Goal: Task Accomplishment & Management: Manage account settings

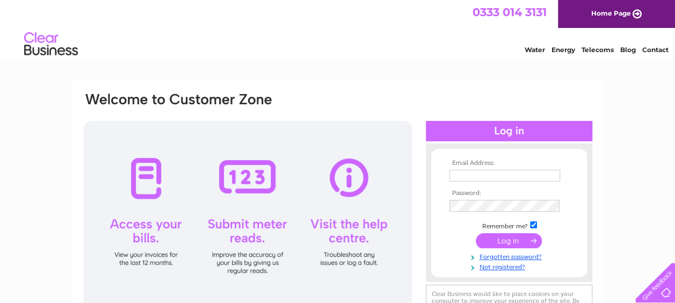
type input "[EMAIL_ADDRESS][DOMAIN_NAME]"
click at [494, 239] on input "submit" at bounding box center [508, 240] width 66 height 15
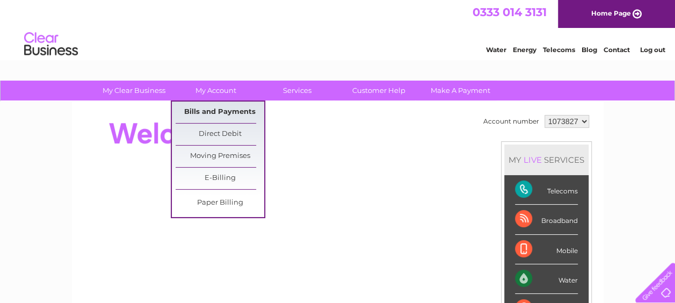
click at [210, 108] on link "Bills and Payments" at bounding box center [219, 111] width 89 height 21
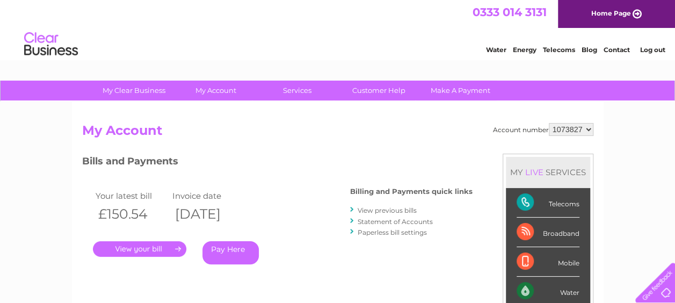
click at [112, 247] on link "." at bounding box center [139, 249] width 93 height 16
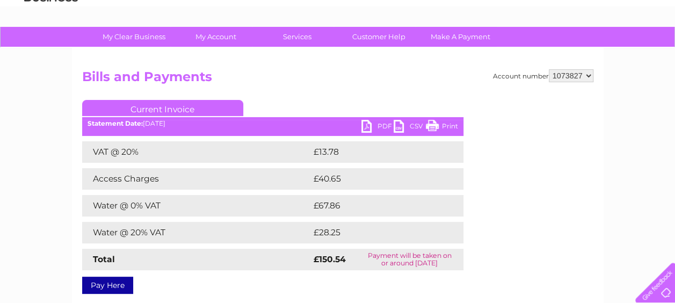
scroll to position [86, 0]
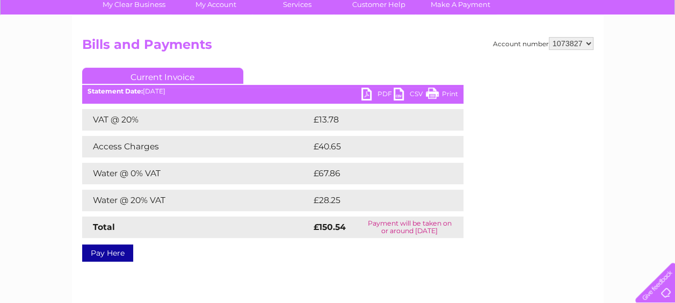
click at [365, 90] on link "PDF" at bounding box center [377, 95] width 32 height 16
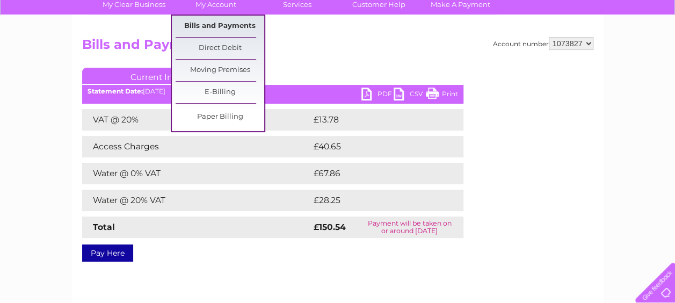
click at [229, 24] on link "Bills and Payments" at bounding box center [219, 26] width 89 height 21
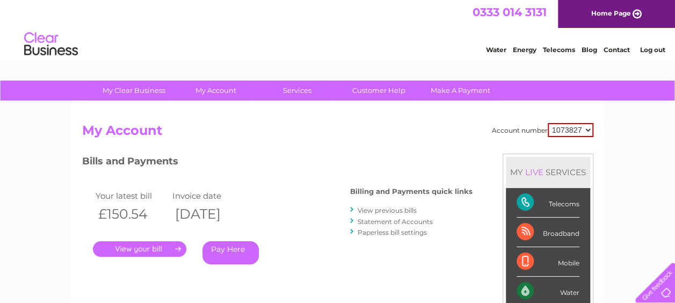
click at [363, 209] on link "View previous bills" at bounding box center [386, 210] width 59 height 8
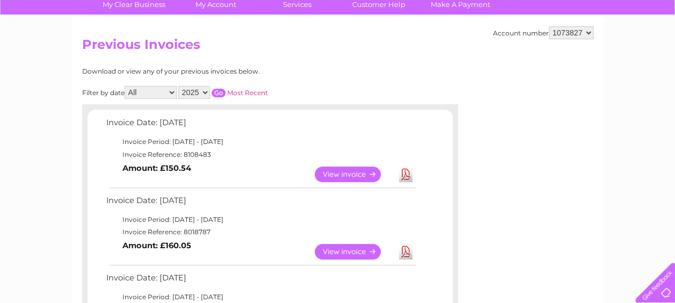
scroll to position [21, 0]
